Goal: Check status: Check status

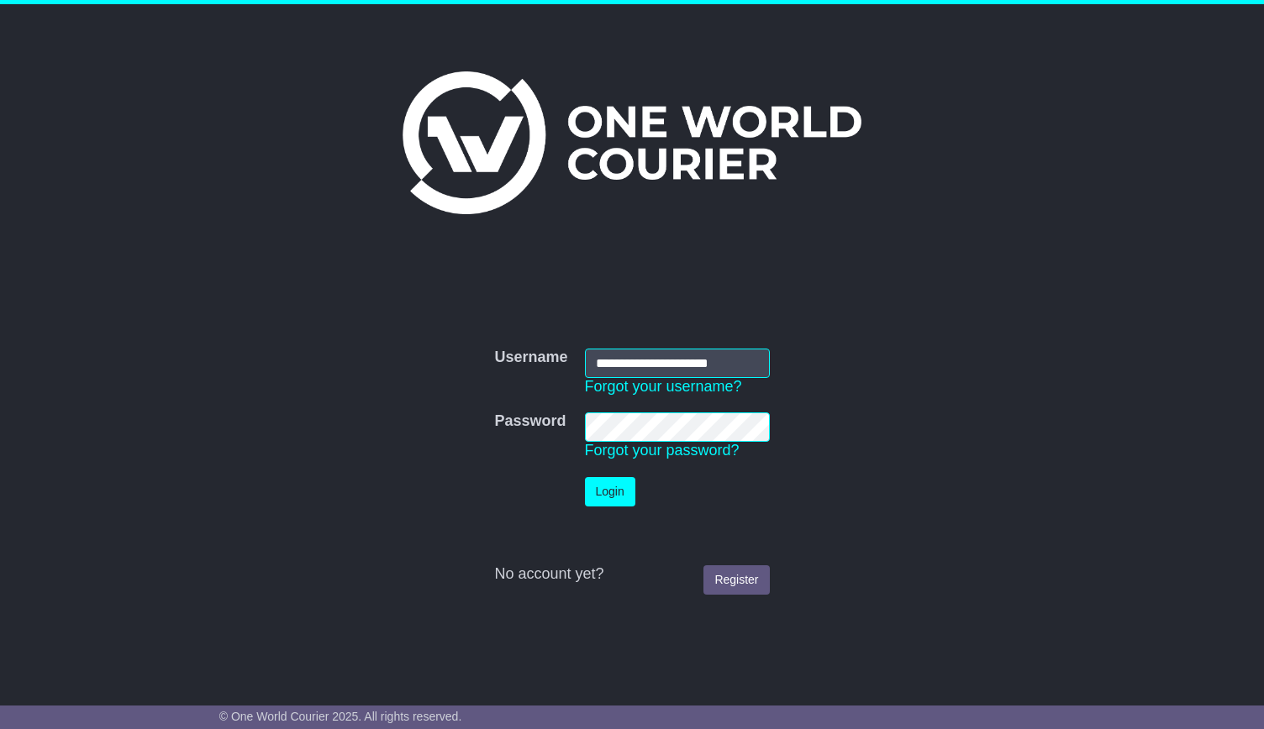
click at [609, 501] on button "Login" at bounding box center [610, 491] width 50 height 29
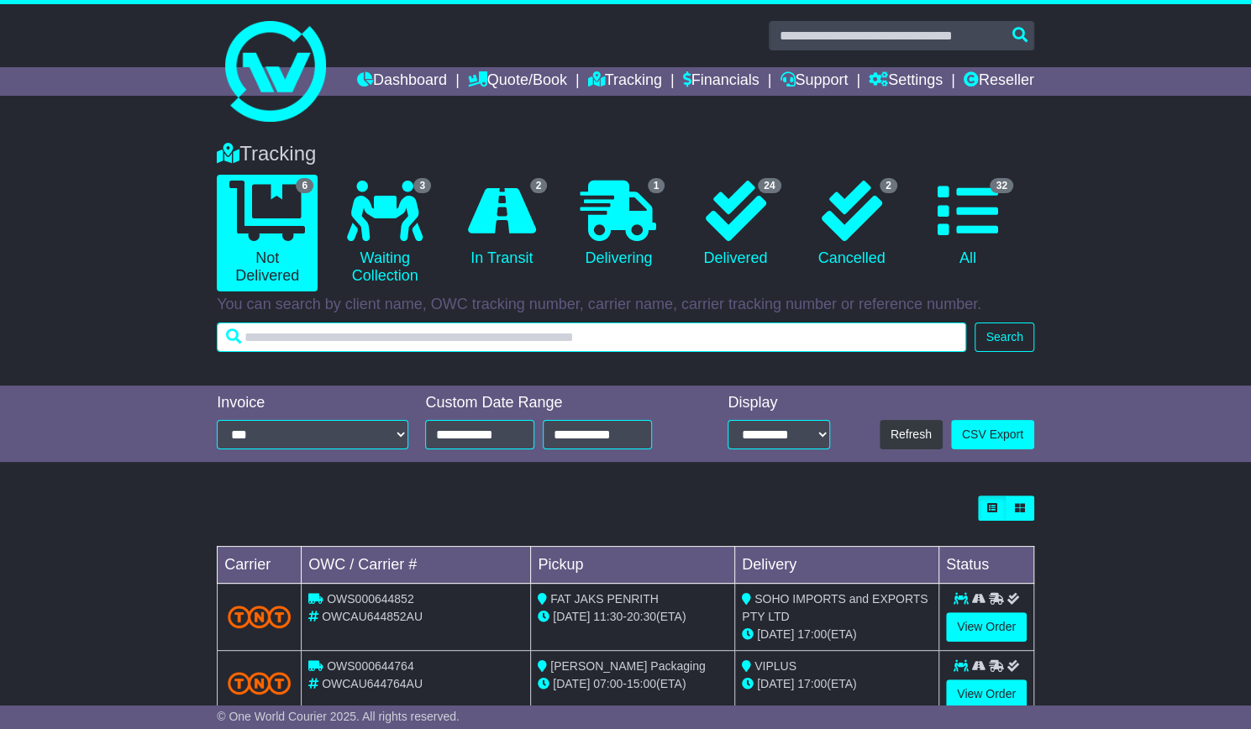
click at [578, 352] on input "text" at bounding box center [592, 337] width 750 height 29
type input "****"
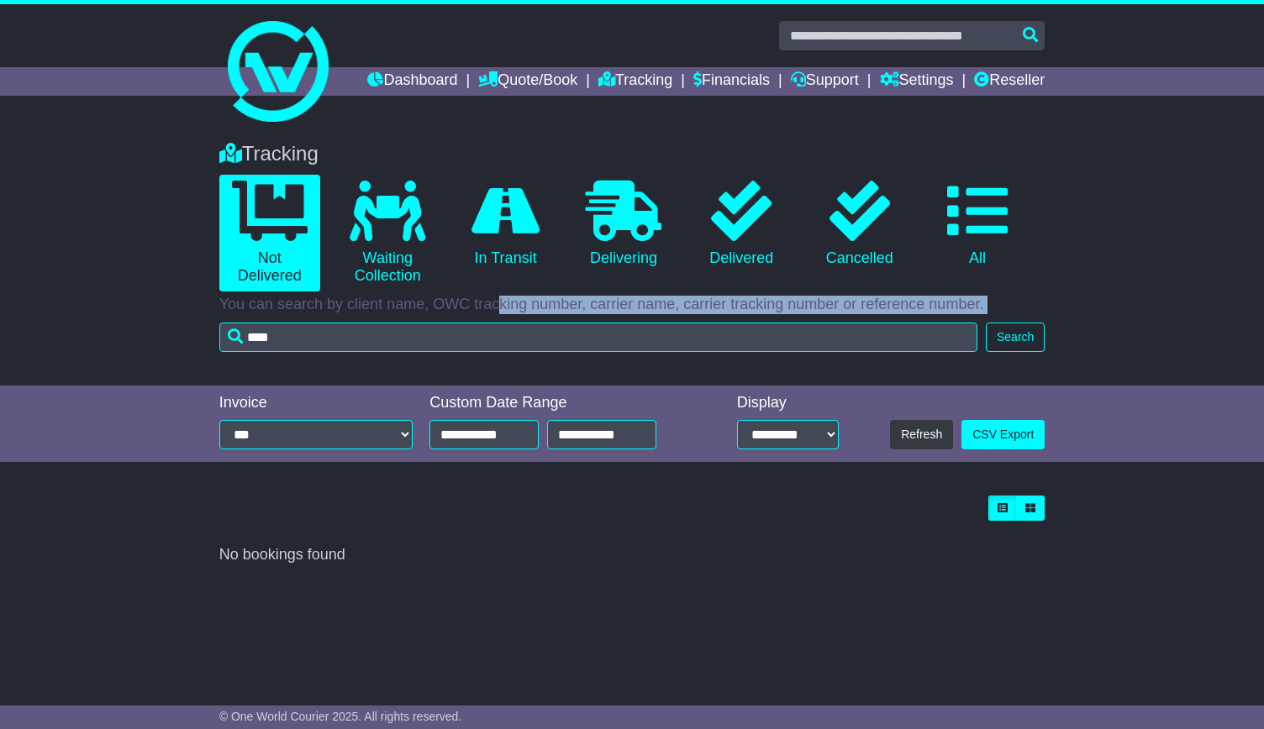
drag, startPoint x: 380, startPoint y: 344, endPoint x: 356, endPoint y: 372, distance: 37.0
click at [250, 345] on div "Tracking 0 Not Delivered 0 Waiting Collection 0 In Transit 0 Delivering 0 0 0" at bounding box center [632, 242] width 843 height 235
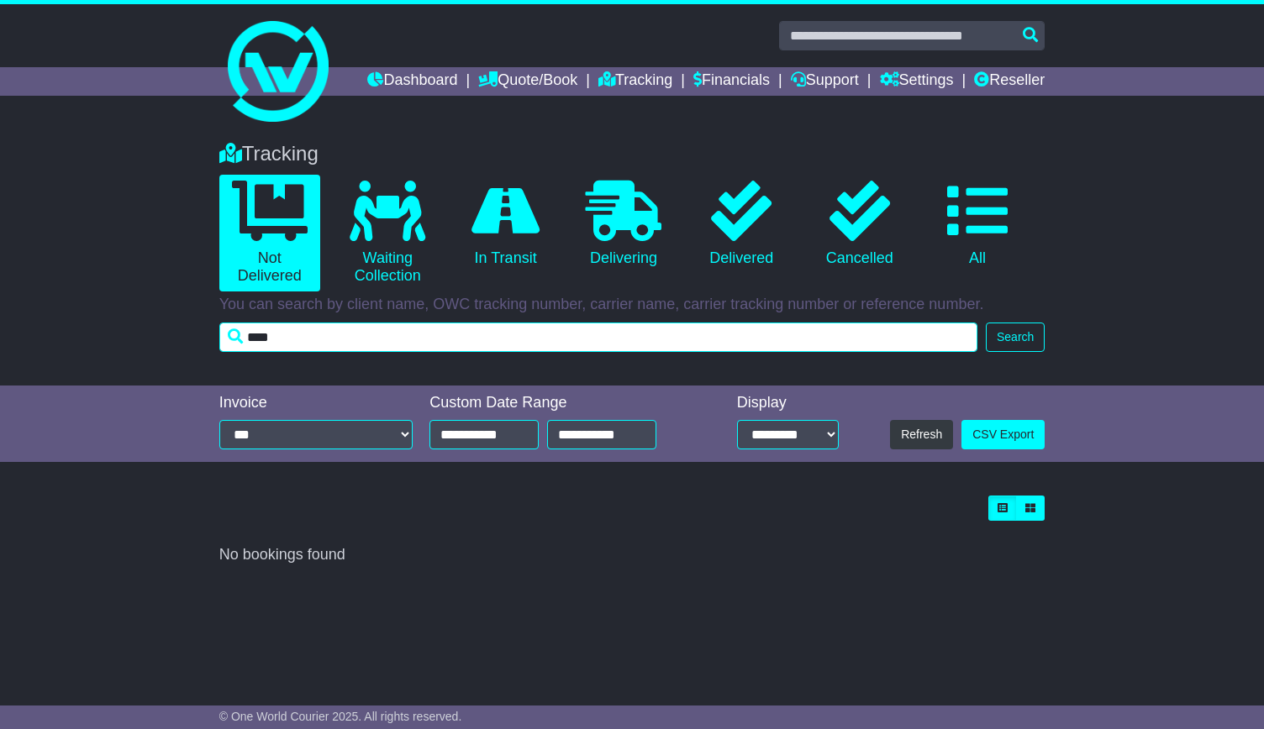
drag, startPoint x: 356, startPoint y: 370, endPoint x: 188, endPoint y: 354, distance: 168.8
click at [188, 352] on div "Tracking 0 Not Delivered 0 Waiting Collection 0 In Transit 0 Delivering 0" at bounding box center [632, 255] width 1264 height 260
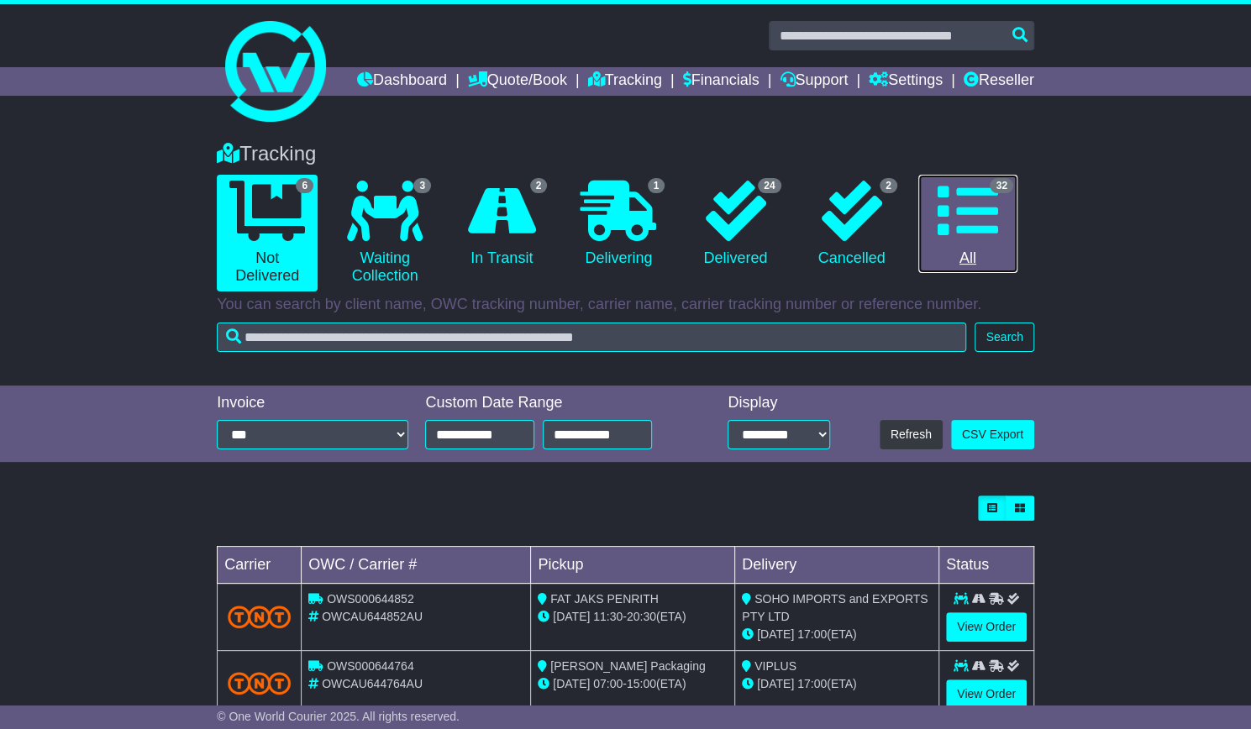
click at [986, 241] on icon at bounding box center [968, 211] width 61 height 61
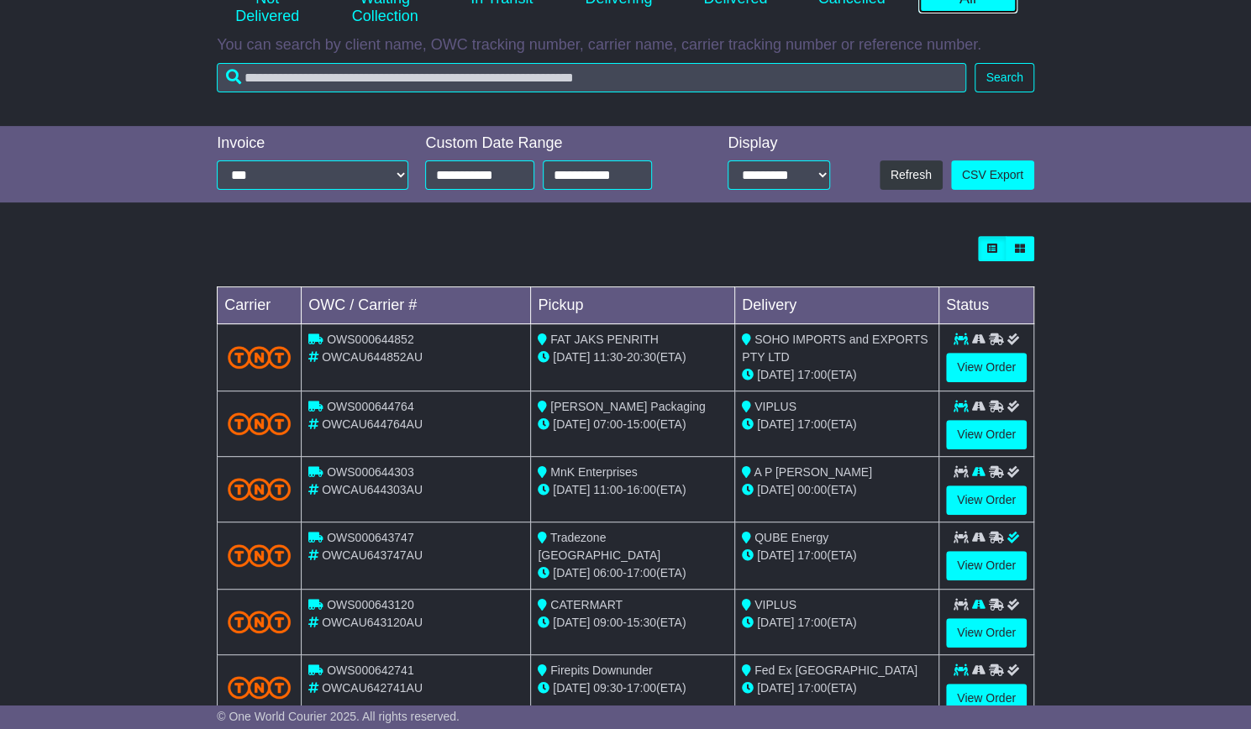
scroll to position [168, 0]
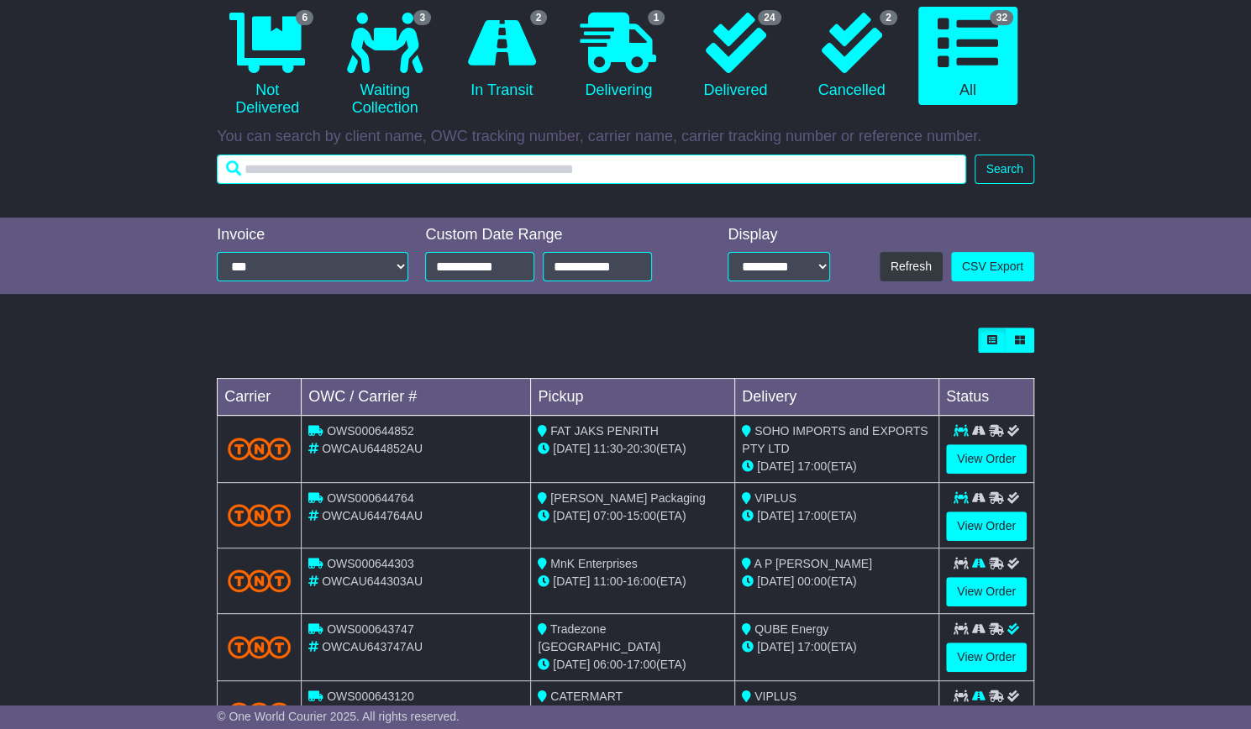
click at [384, 184] on input "text" at bounding box center [592, 169] width 750 height 29
type input "*******"
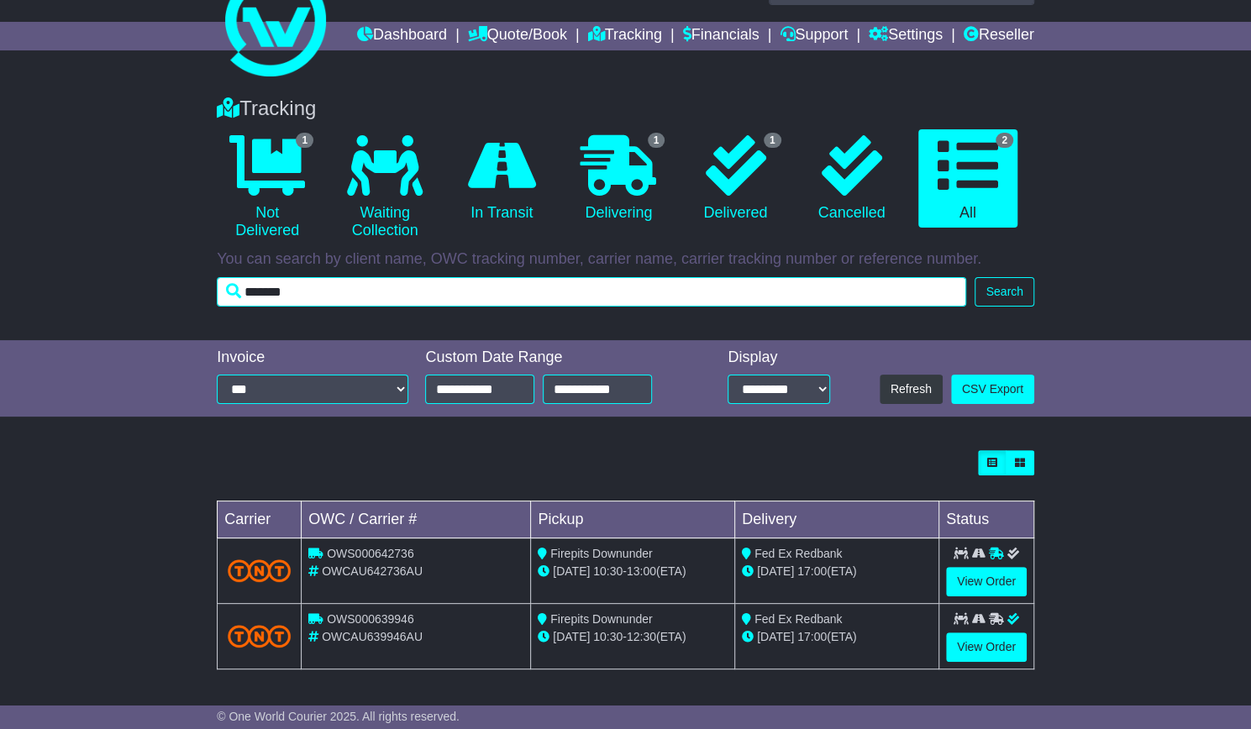
scroll to position [71, 0]
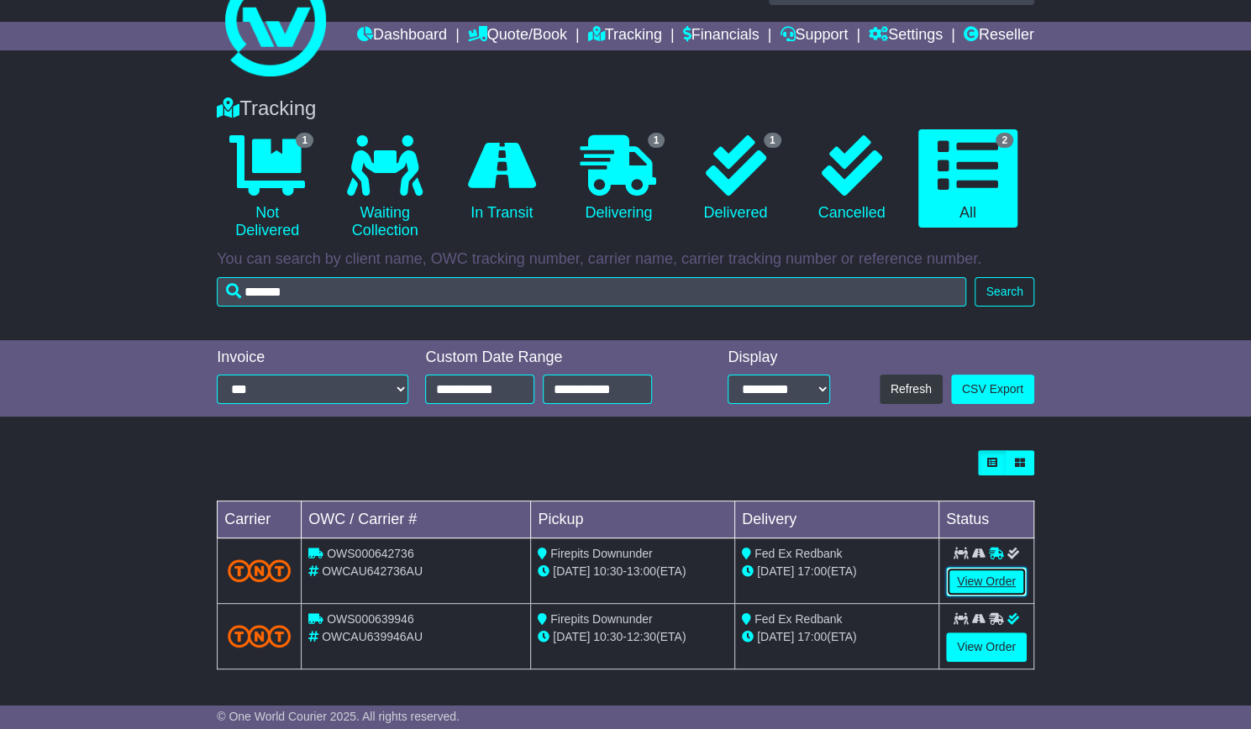
click at [981, 580] on link "View Order" at bounding box center [986, 581] width 81 height 29
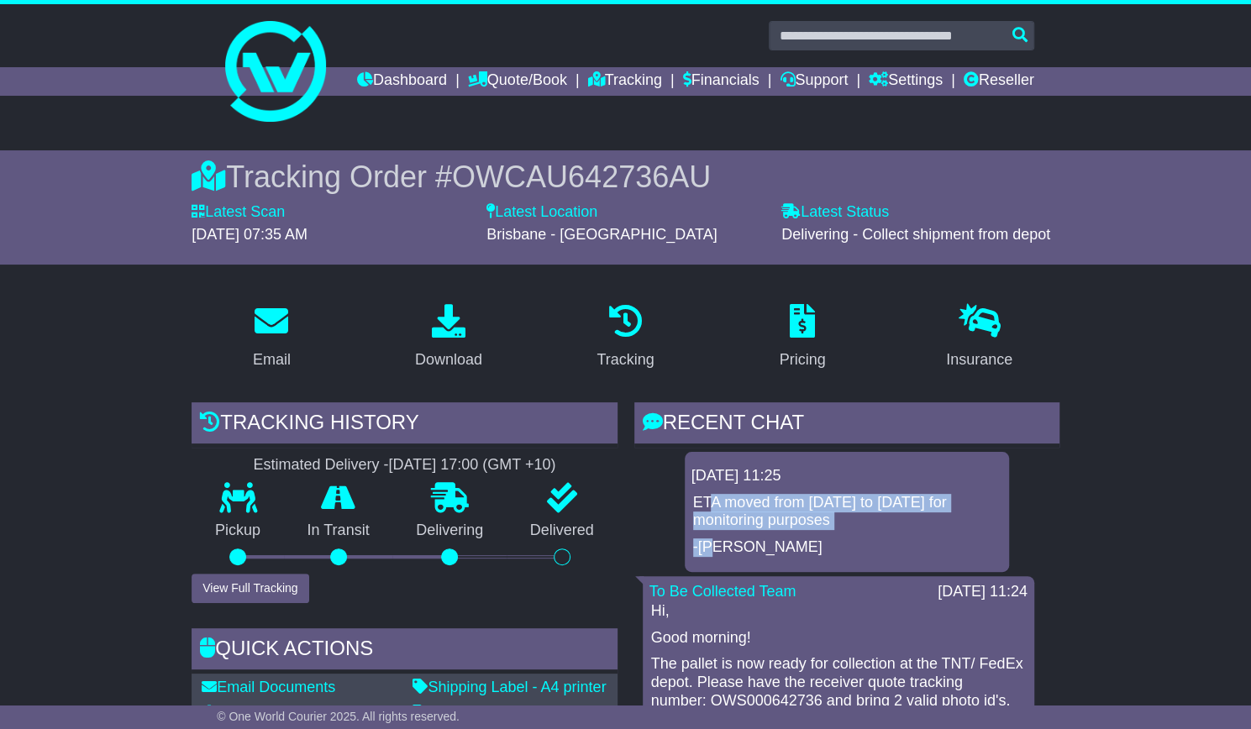
drag, startPoint x: 708, startPoint y: 530, endPoint x: 805, endPoint y: 564, distance: 103.1
click at [805, 557] on div "ETA moved from [DATE] to [DATE] for monitoring purposes -JM" at bounding box center [847, 525] width 311 height 63
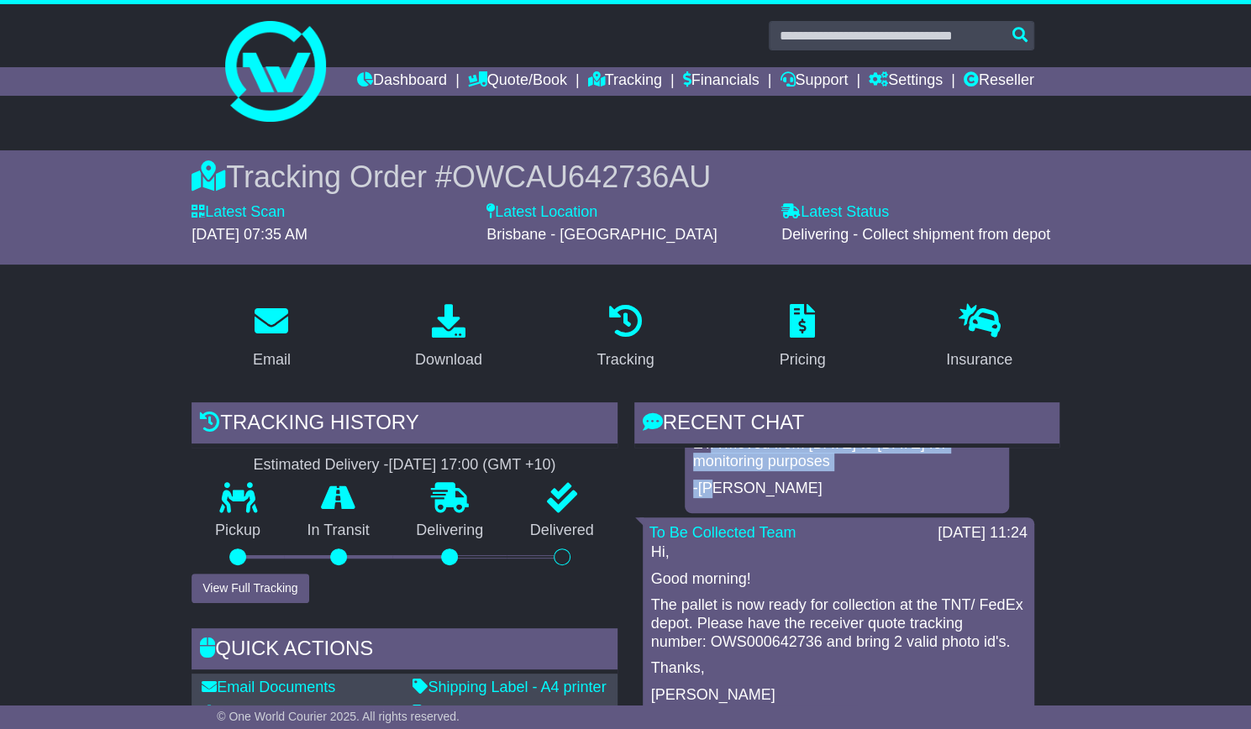
scroll to position [84, 0]
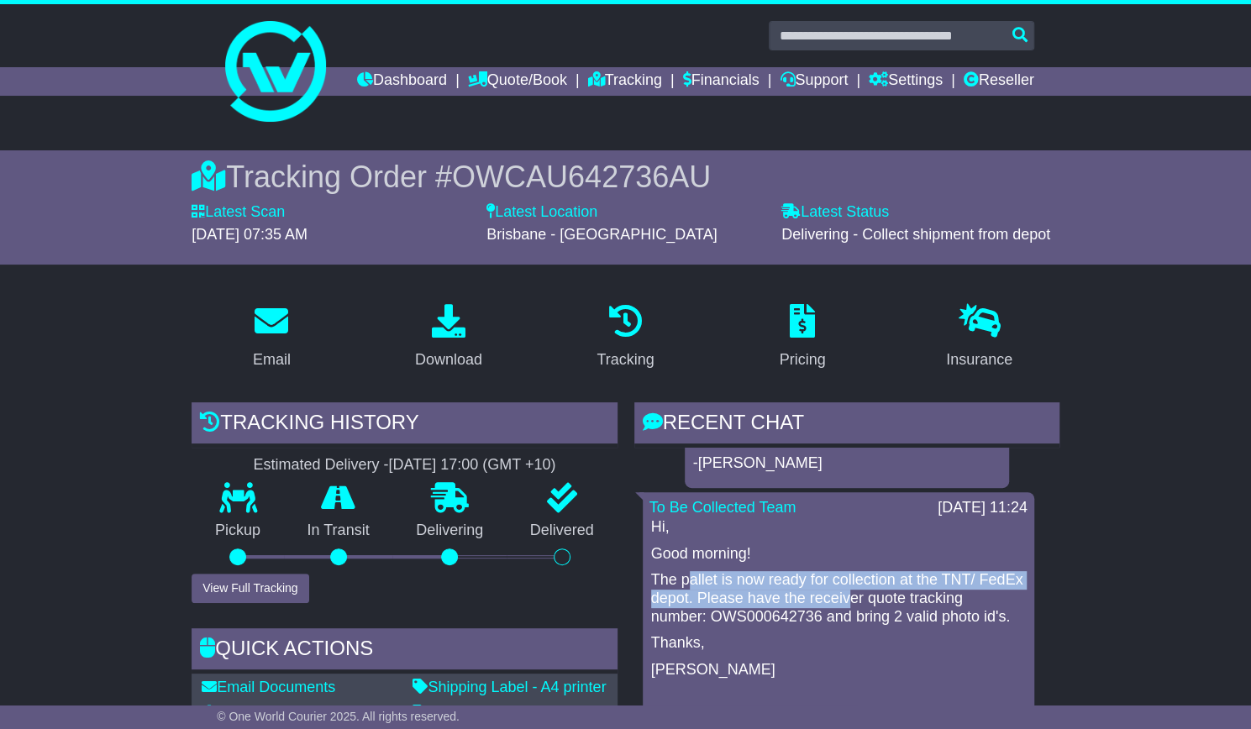
drag, startPoint x: 689, startPoint y: 602, endPoint x: 898, endPoint y: 629, distance: 210.8
click at [898, 626] on p "The pallet is now ready for collection at the TNT/ FedEx depot. Please have the…" at bounding box center [838, 598] width 375 height 55
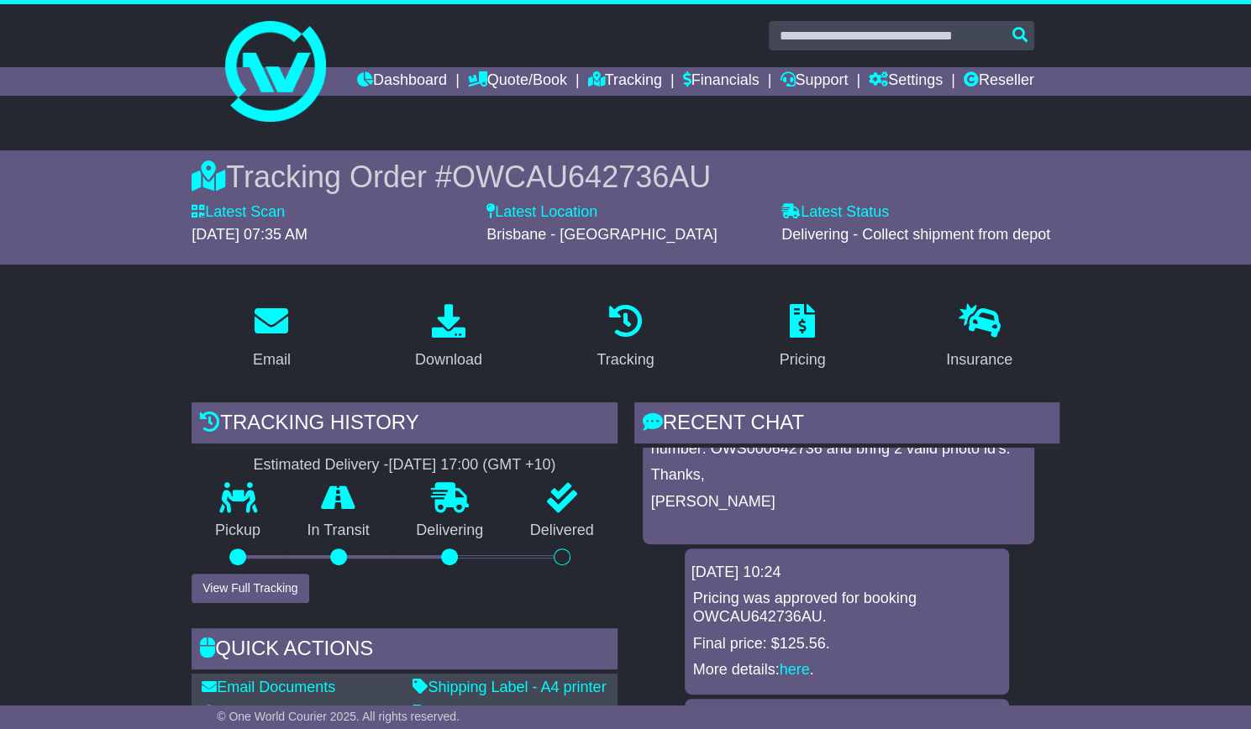
scroll to position [336, 0]
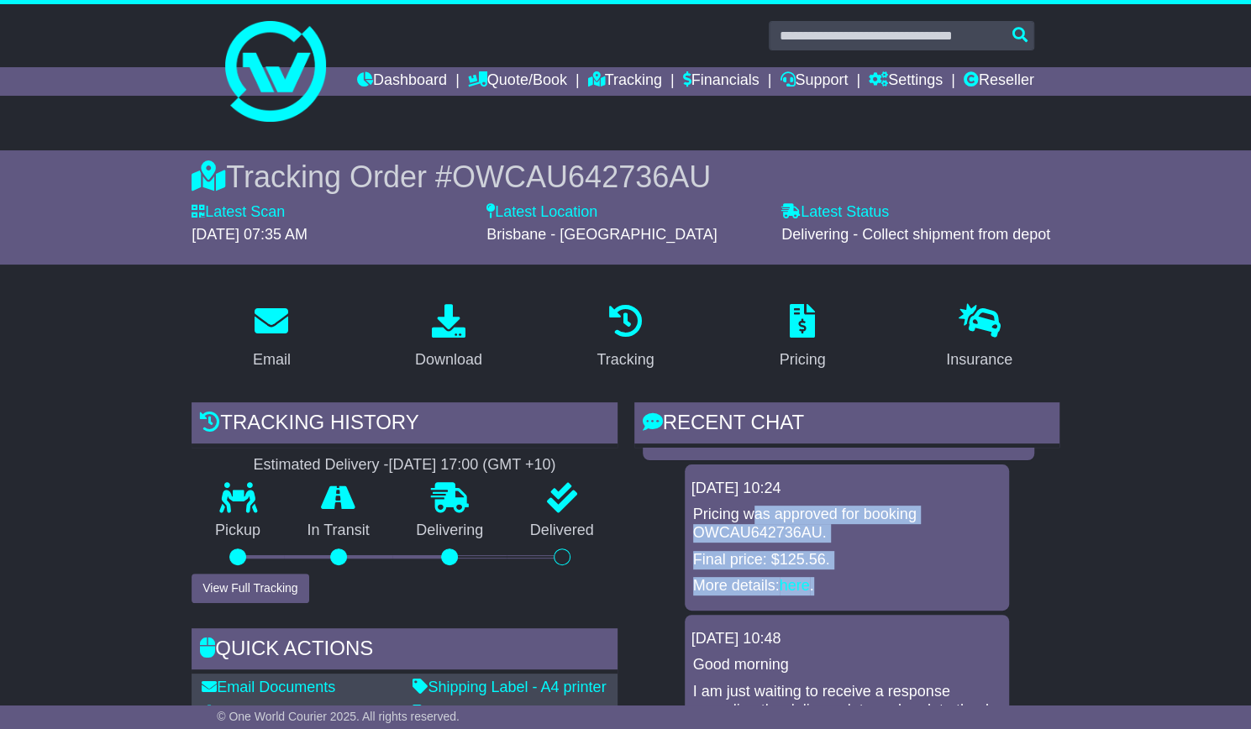
drag, startPoint x: 754, startPoint y: 541, endPoint x: 901, endPoint y: 614, distance: 164.2
click at [901, 595] on div "Pricing was approved for booking OWCAU642736AU. Final price: $125.56. More deta…" at bounding box center [847, 550] width 311 height 89
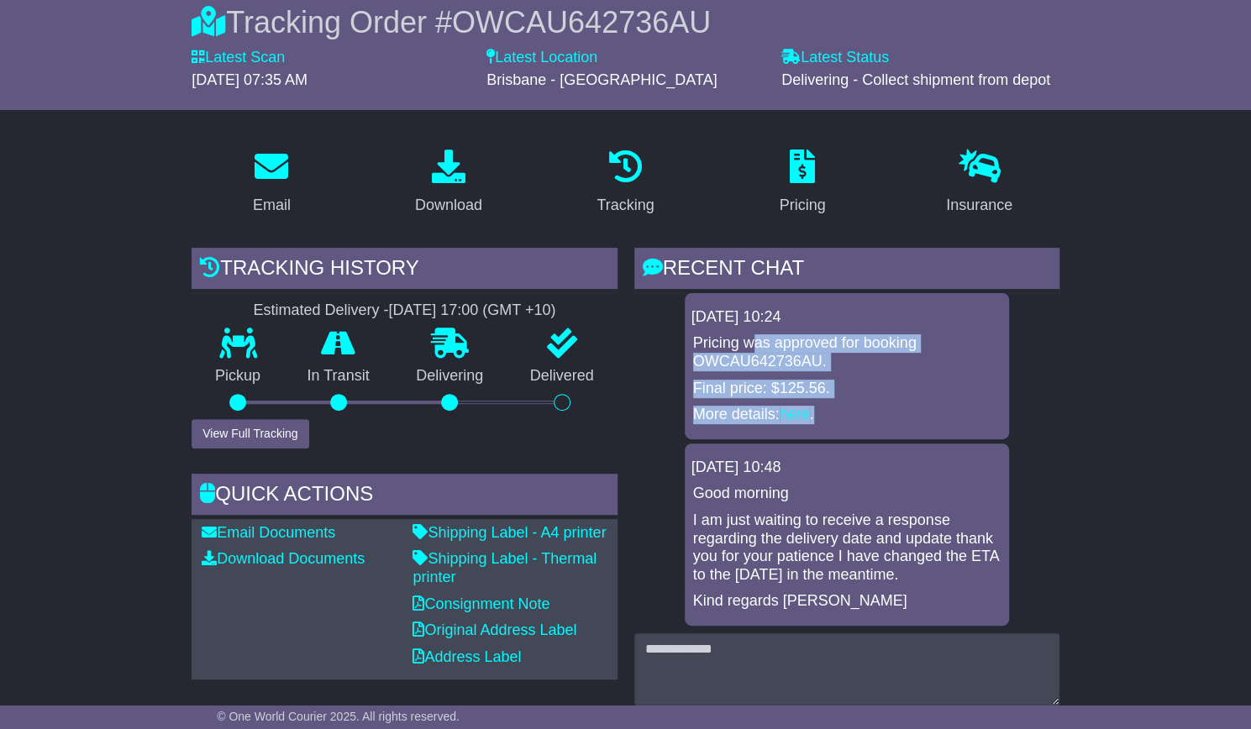
scroll to position [168, 0]
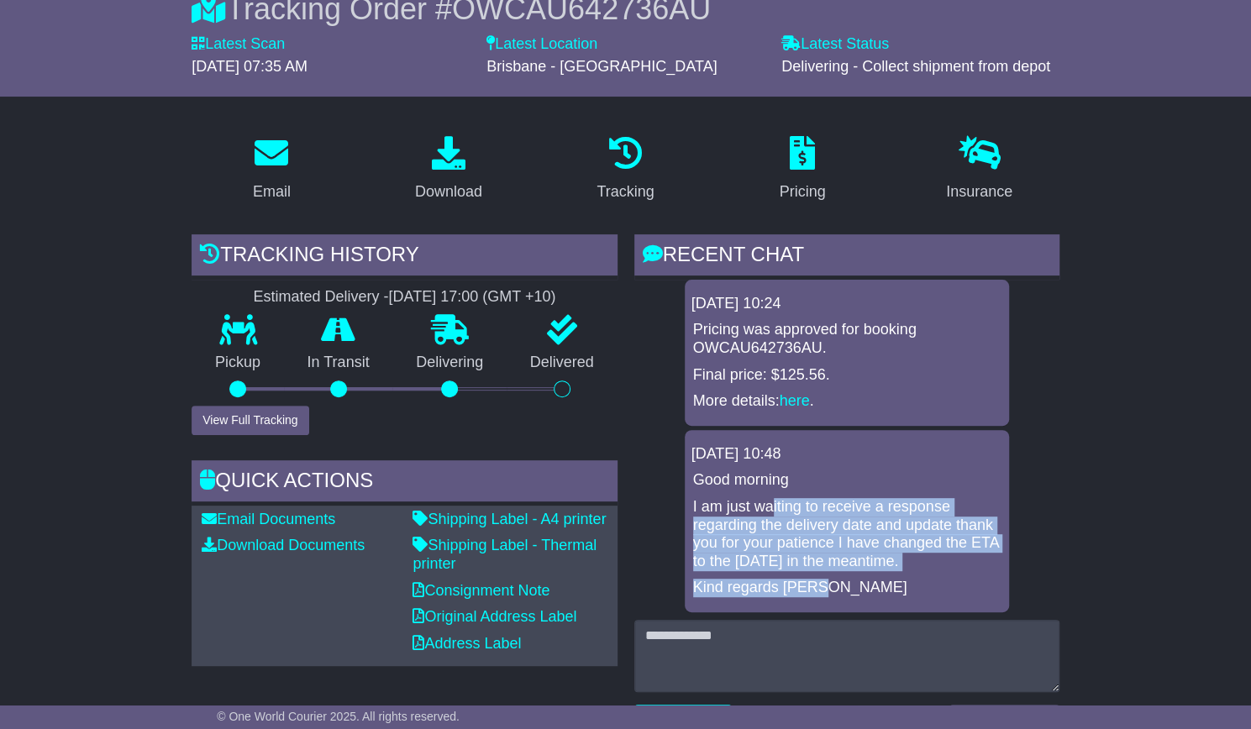
drag, startPoint x: 771, startPoint y: 535, endPoint x: 971, endPoint y: 606, distance: 212.1
click at [971, 597] on div "Good morning I am just waiting to receive a response regarding the delivery dat…" at bounding box center [847, 534] width 311 height 126
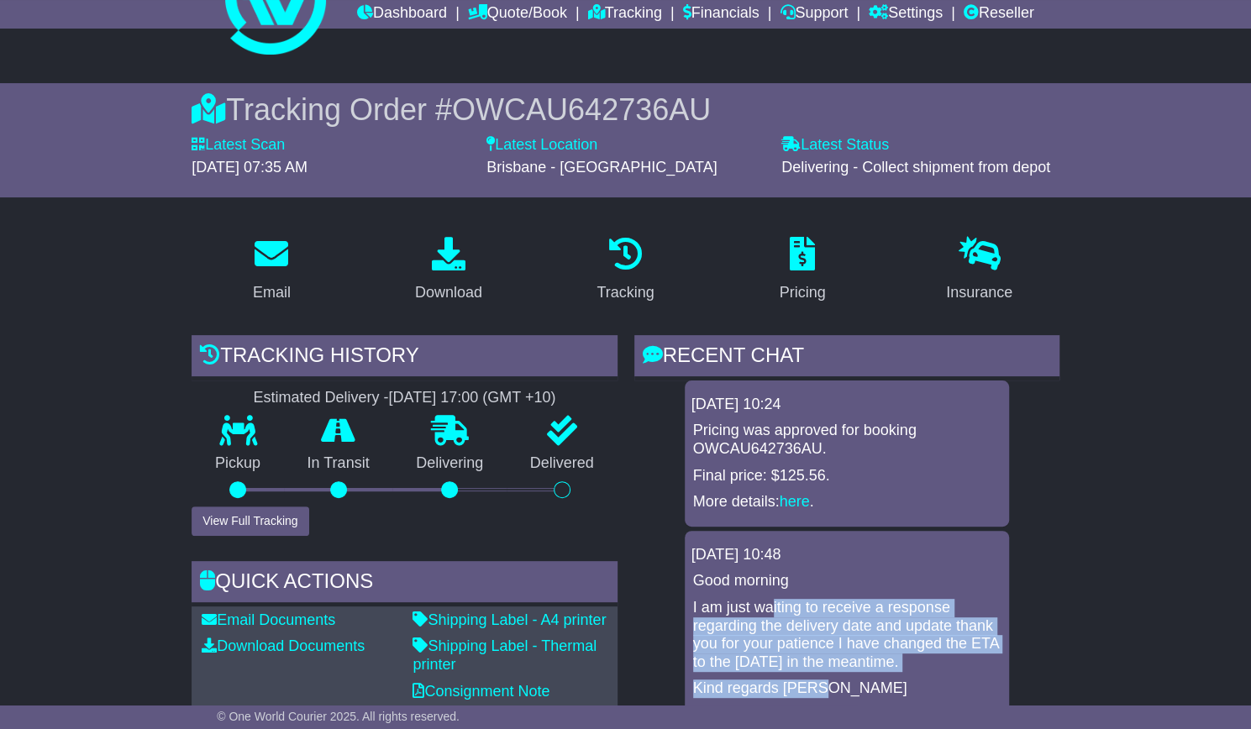
scroll to position [0, 0]
